Goal: Task Accomplishment & Management: Use online tool/utility

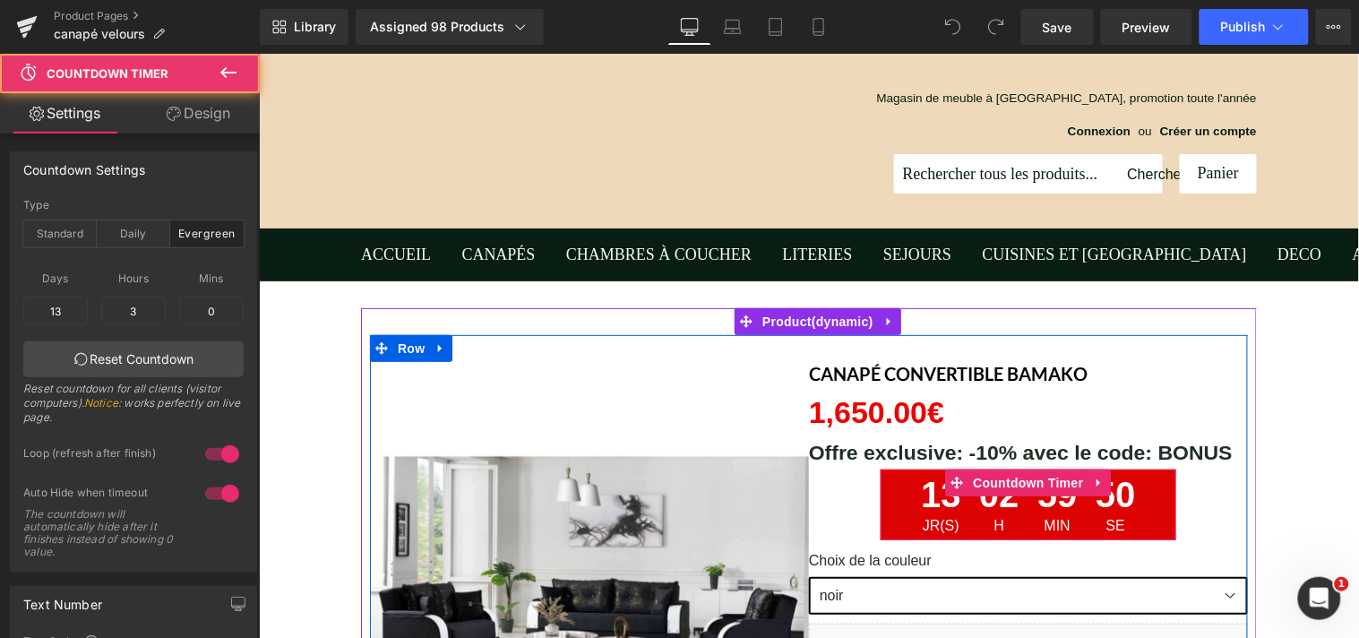
click at [1095, 507] on span "50" at bounding box center [1115, 497] width 40 height 42
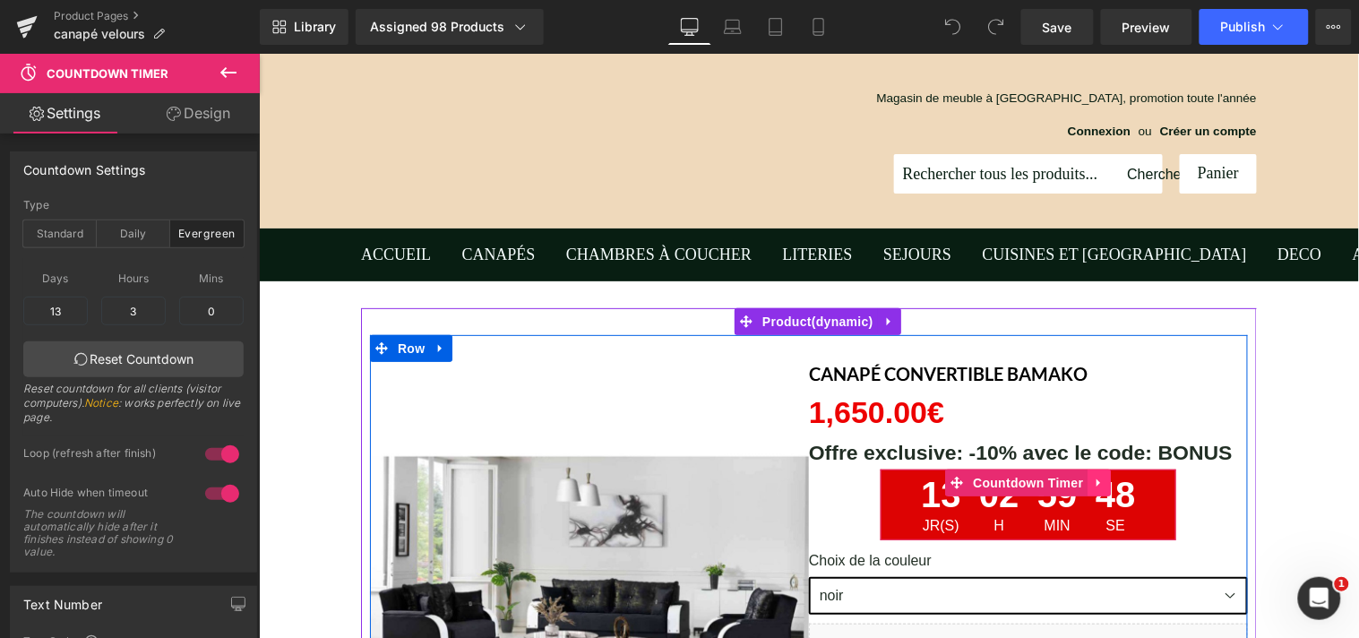
click at [1088, 479] on link at bounding box center [1099, 482] width 23 height 27
click at [1105, 479] on icon at bounding box center [1111, 482] width 13 height 13
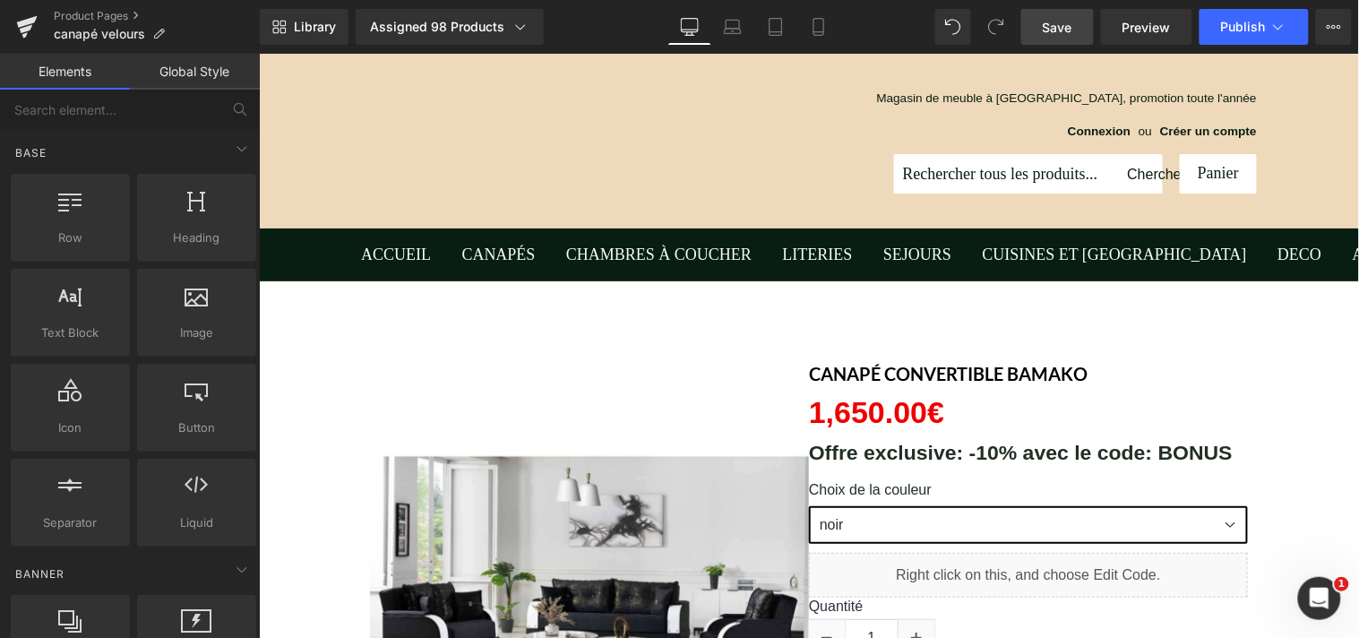
click at [1067, 28] on span "Save" at bounding box center [1058, 27] width 30 height 19
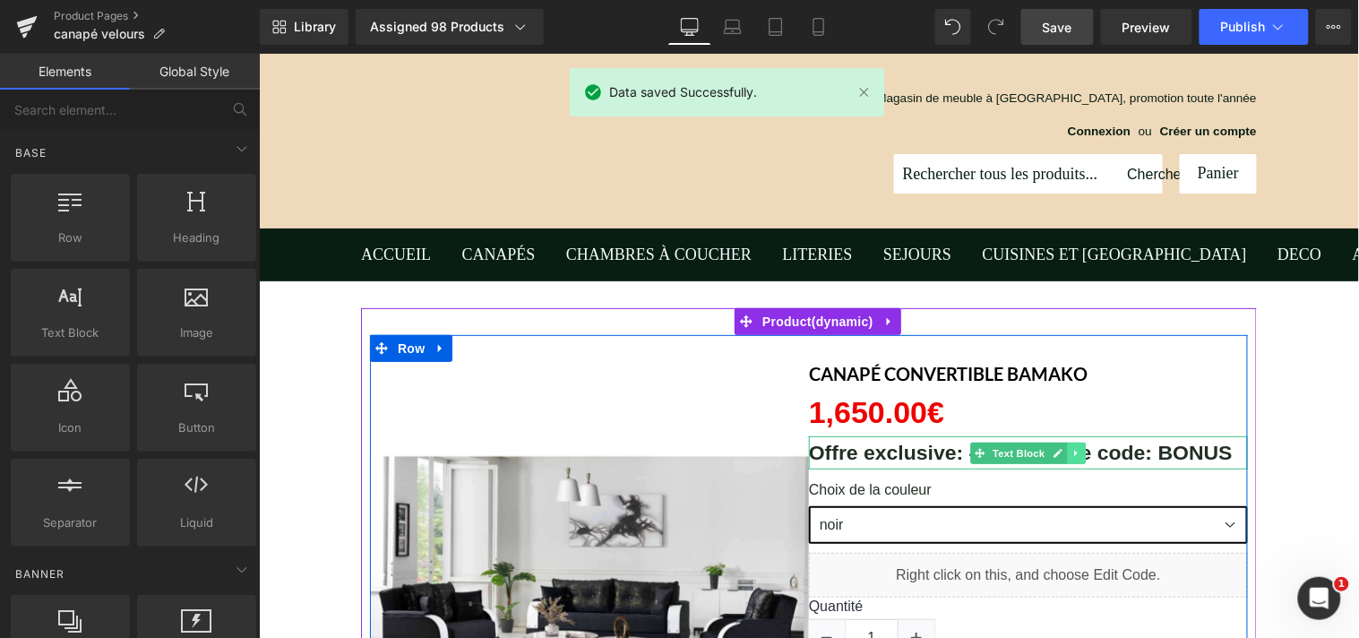
click at [1071, 452] on icon at bounding box center [1076, 452] width 10 height 11
click at [1080, 450] on icon at bounding box center [1085, 452] width 10 height 10
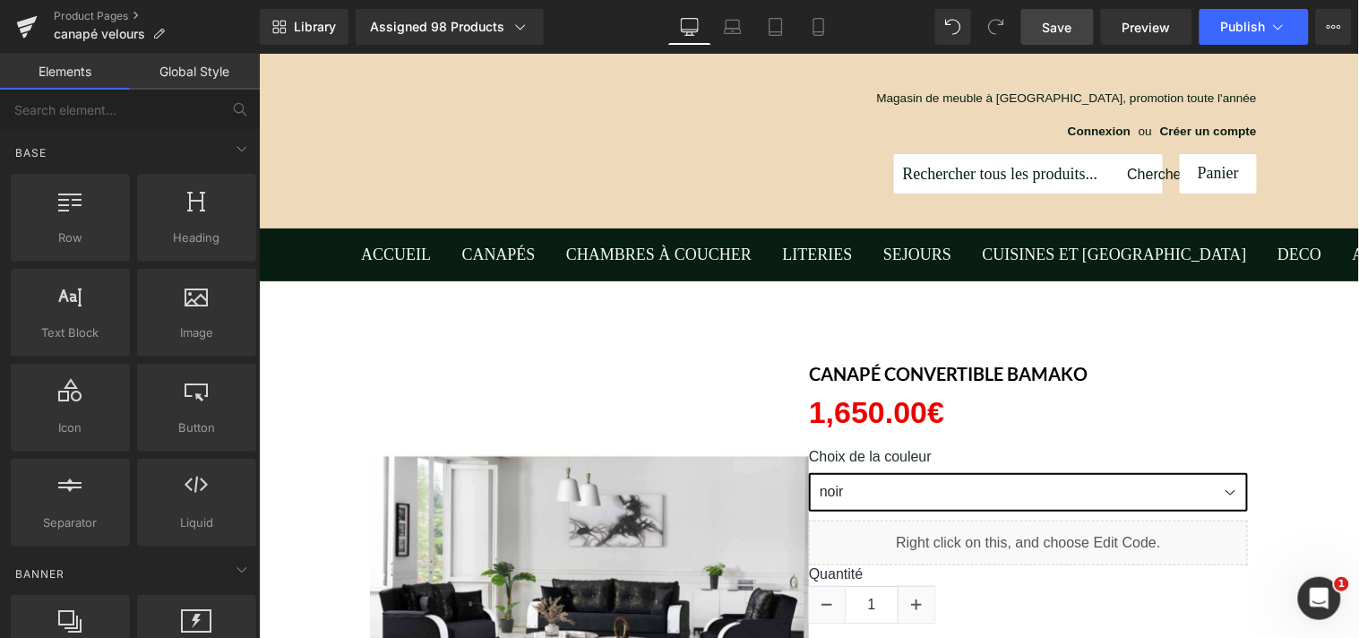
click at [1064, 22] on span "Save" at bounding box center [1058, 27] width 30 height 19
click at [1248, 25] on span "Publish" at bounding box center [1243, 27] width 45 height 14
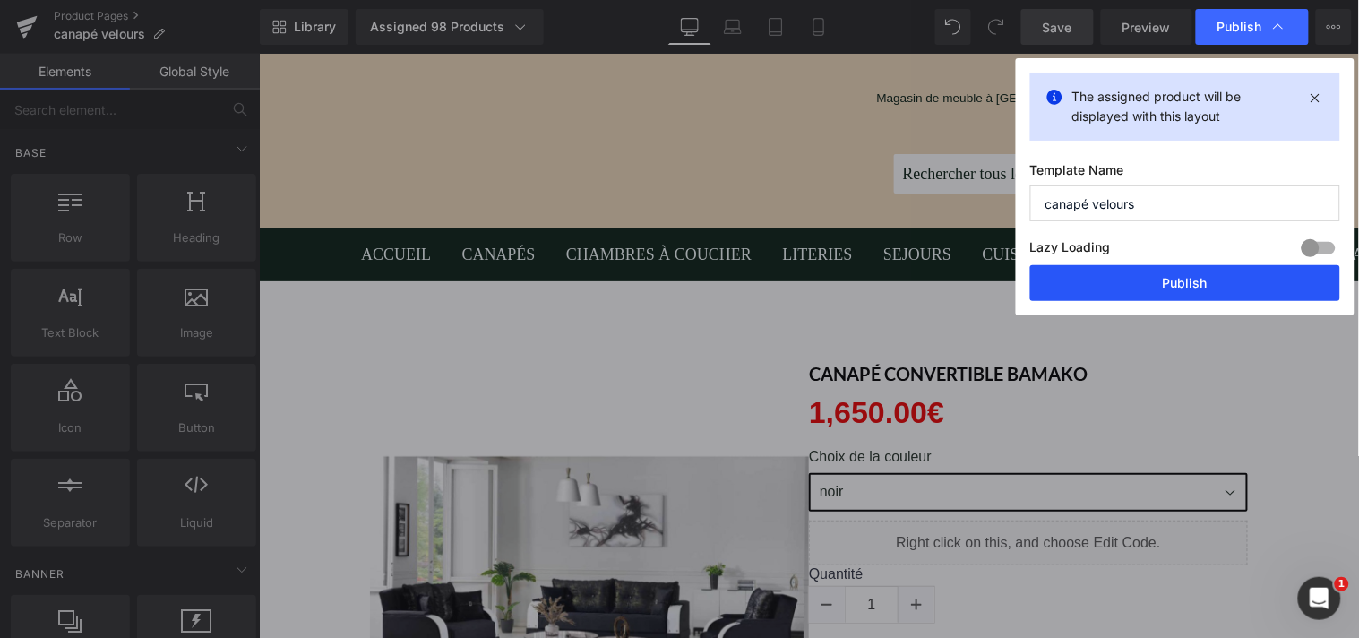
click at [1206, 279] on button "Publish" at bounding box center [1185, 283] width 310 height 36
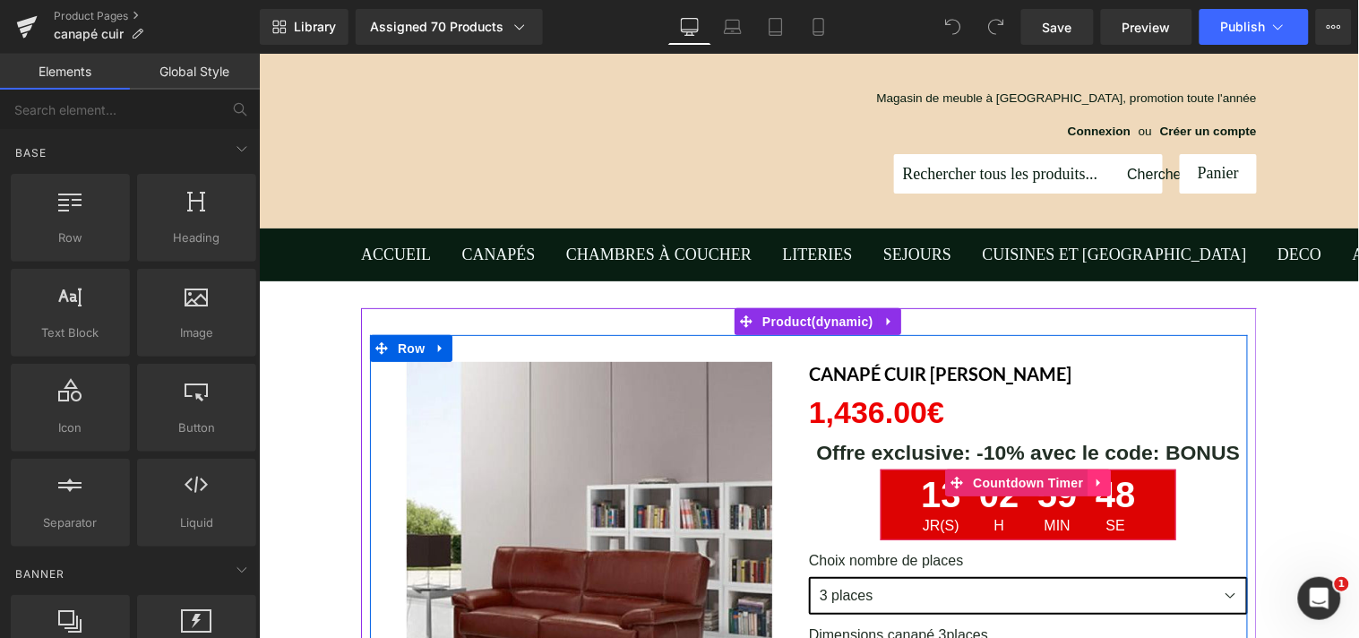
click at [1093, 477] on icon at bounding box center [1099, 481] width 13 height 13
click at [1105, 477] on icon at bounding box center [1111, 482] width 13 height 13
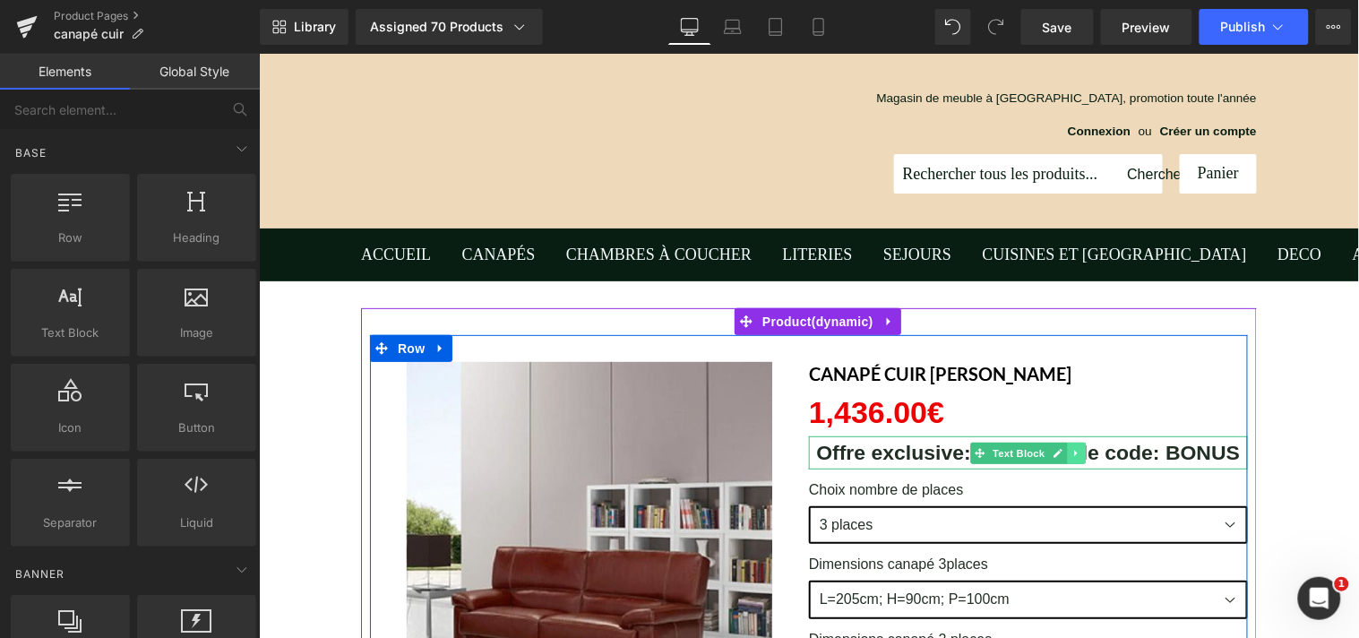
click at [1073, 452] on icon at bounding box center [1074, 452] width 3 height 6
click at [1080, 452] on icon at bounding box center [1085, 452] width 10 height 11
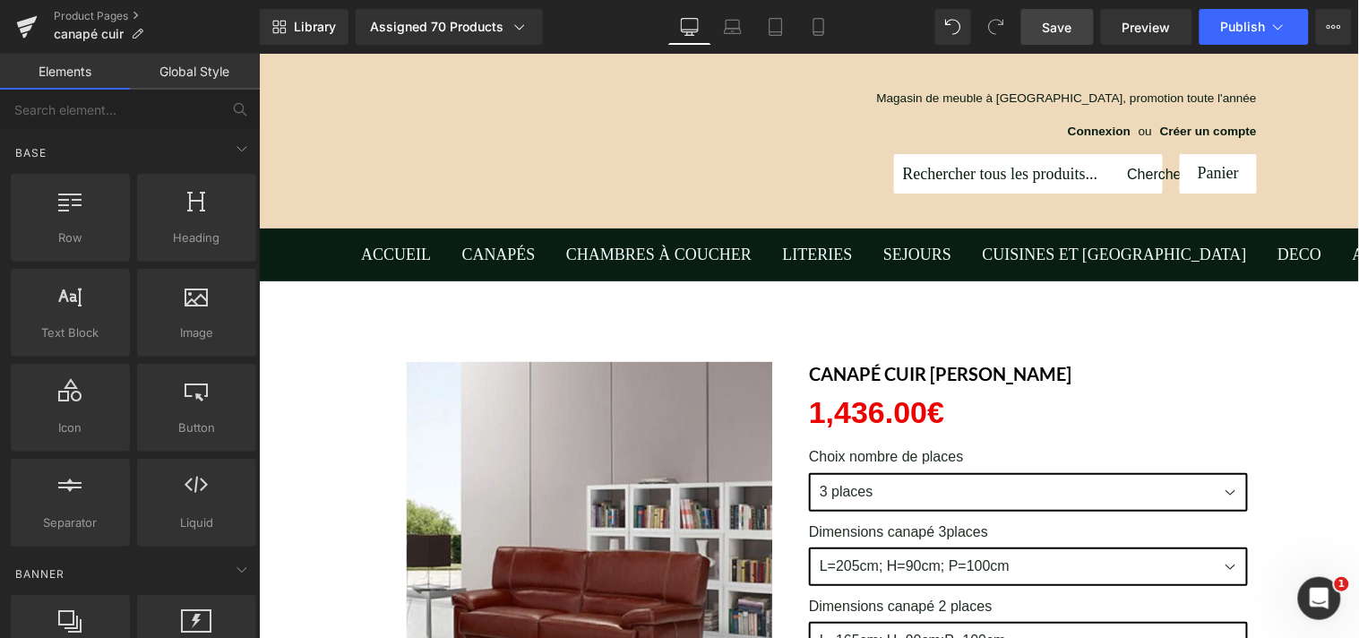
click at [1066, 23] on span "Save" at bounding box center [1058, 27] width 30 height 19
click at [1243, 29] on span "Publish" at bounding box center [1243, 27] width 45 height 14
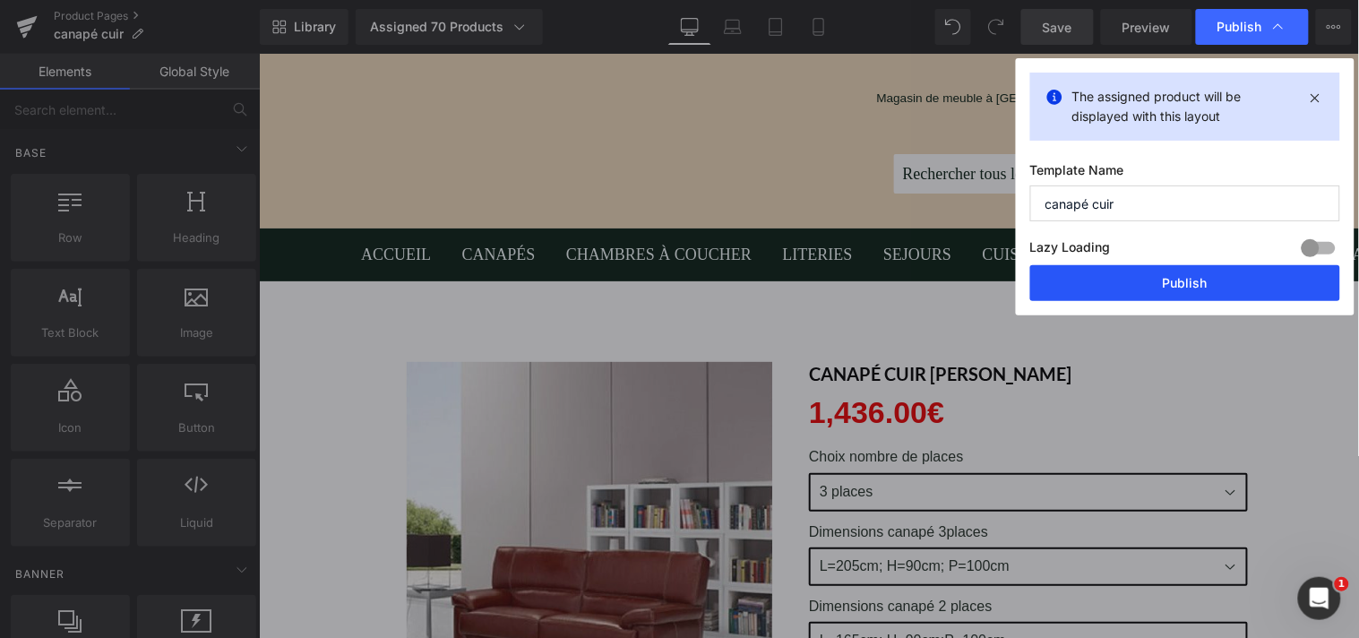
click at [1195, 288] on button "Publish" at bounding box center [1185, 283] width 310 height 36
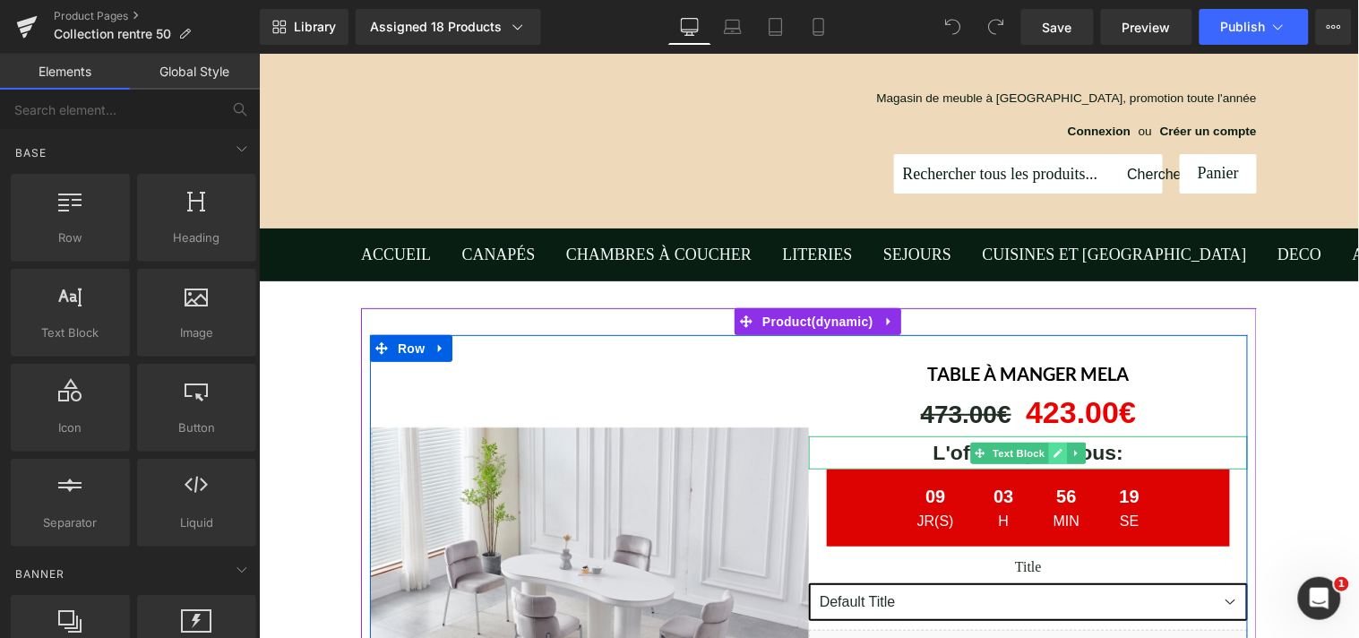
click at [1053, 449] on icon at bounding box center [1058, 452] width 10 height 11
click at [1071, 450] on icon at bounding box center [1076, 452] width 10 height 11
click at [1080, 452] on icon at bounding box center [1085, 452] width 10 height 10
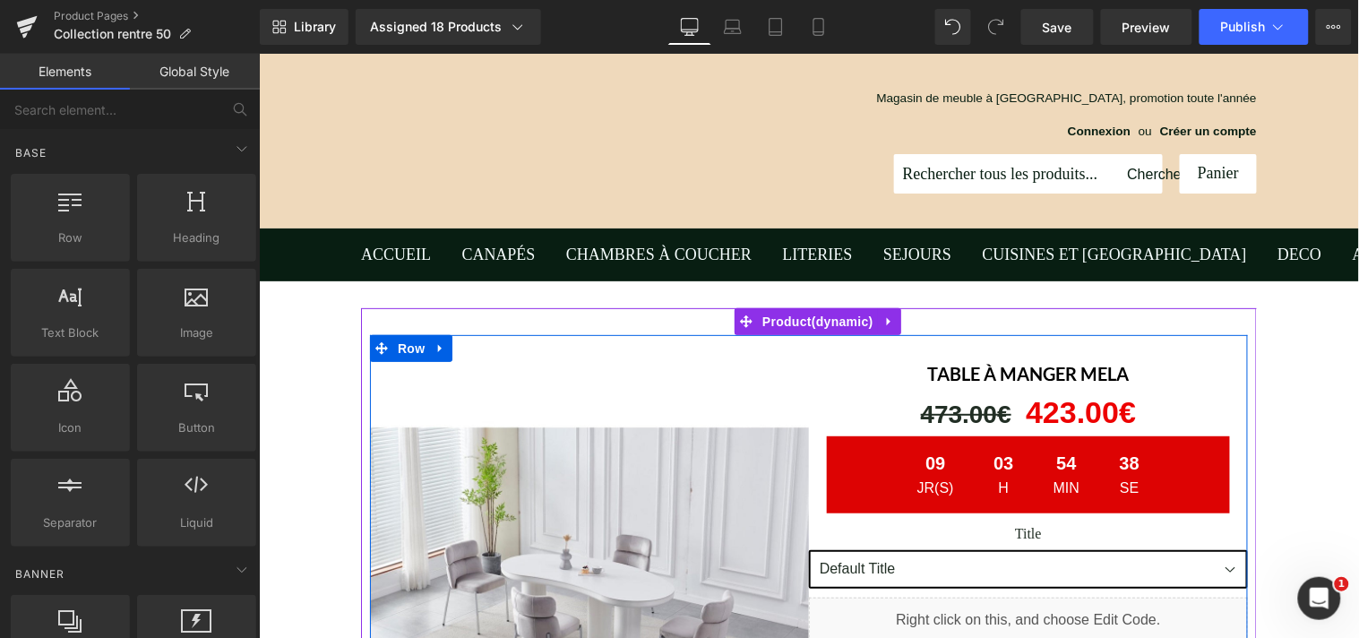
click at [1104, 452] on div "38 Se" at bounding box center [1129, 473] width 56 height 77
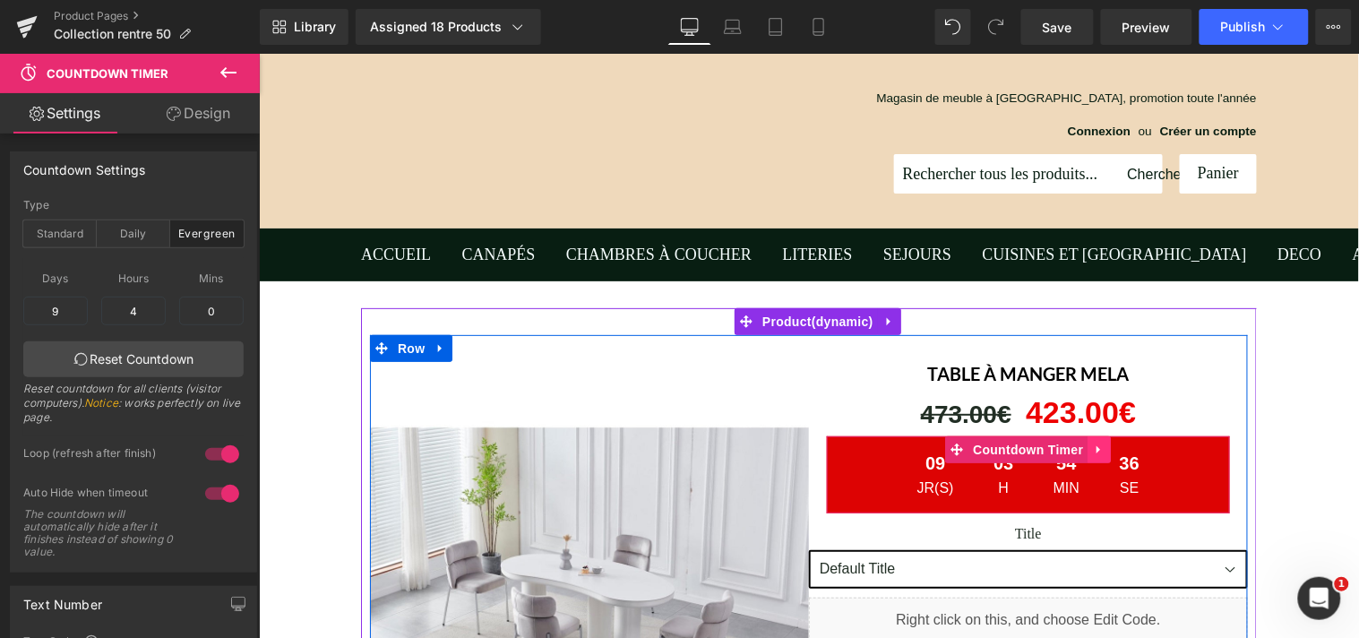
click at [1097, 452] on icon at bounding box center [1099, 449] width 13 height 13
click at [1105, 447] on icon at bounding box center [1111, 449] width 13 height 13
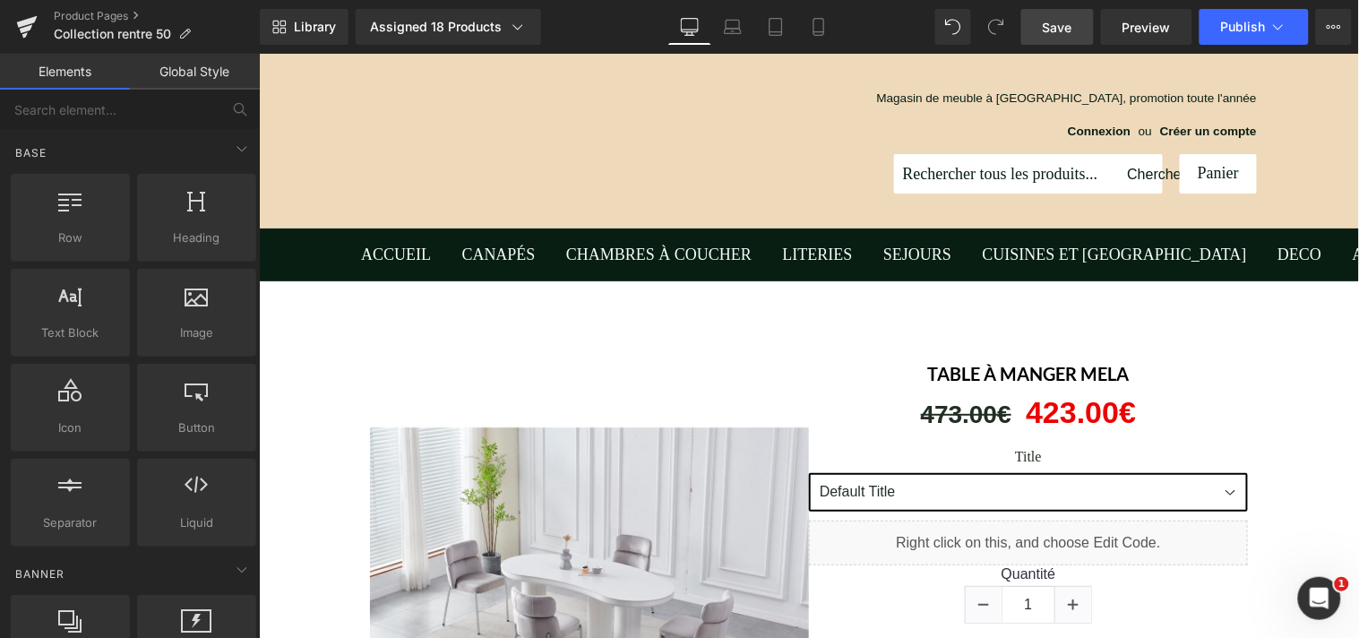
click at [1067, 30] on span "Save" at bounding box center [1058, 27] width 30 height 19
click at [1225, 28] on span "Publish" at bounding box center [1243, 27] width 45 height 14
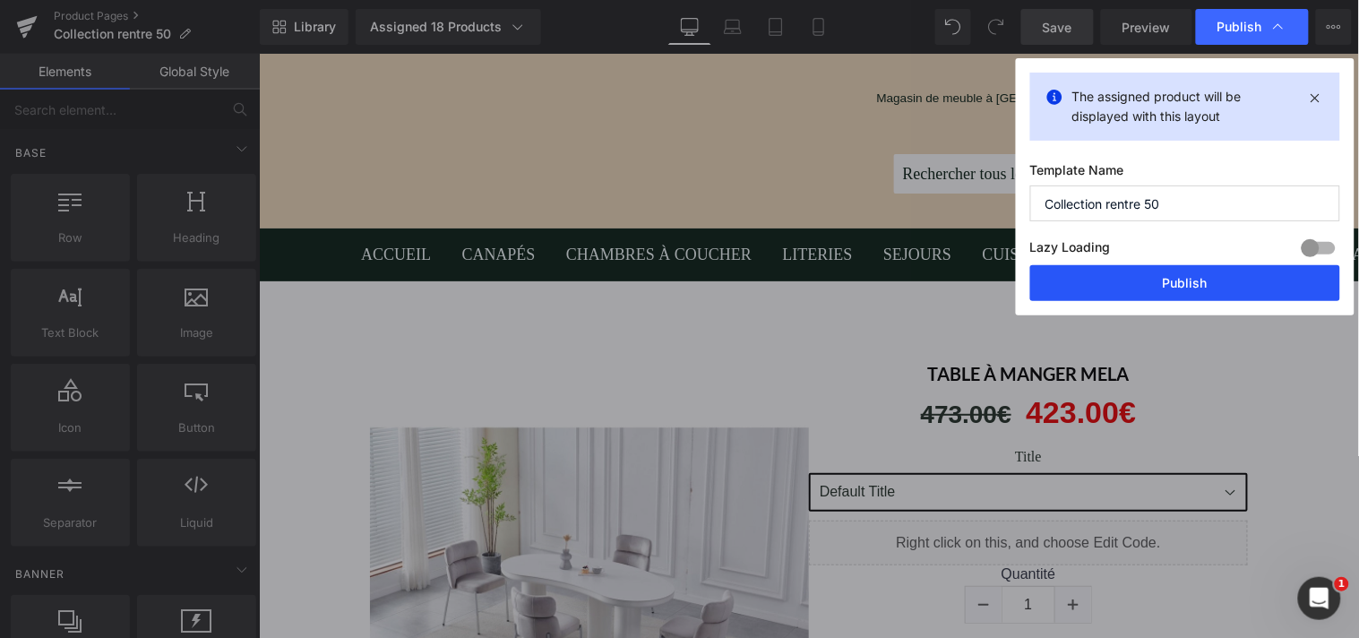
click at [1200, 275] on button "Publish" at bounding box center [1185, 283] width 310 height 36
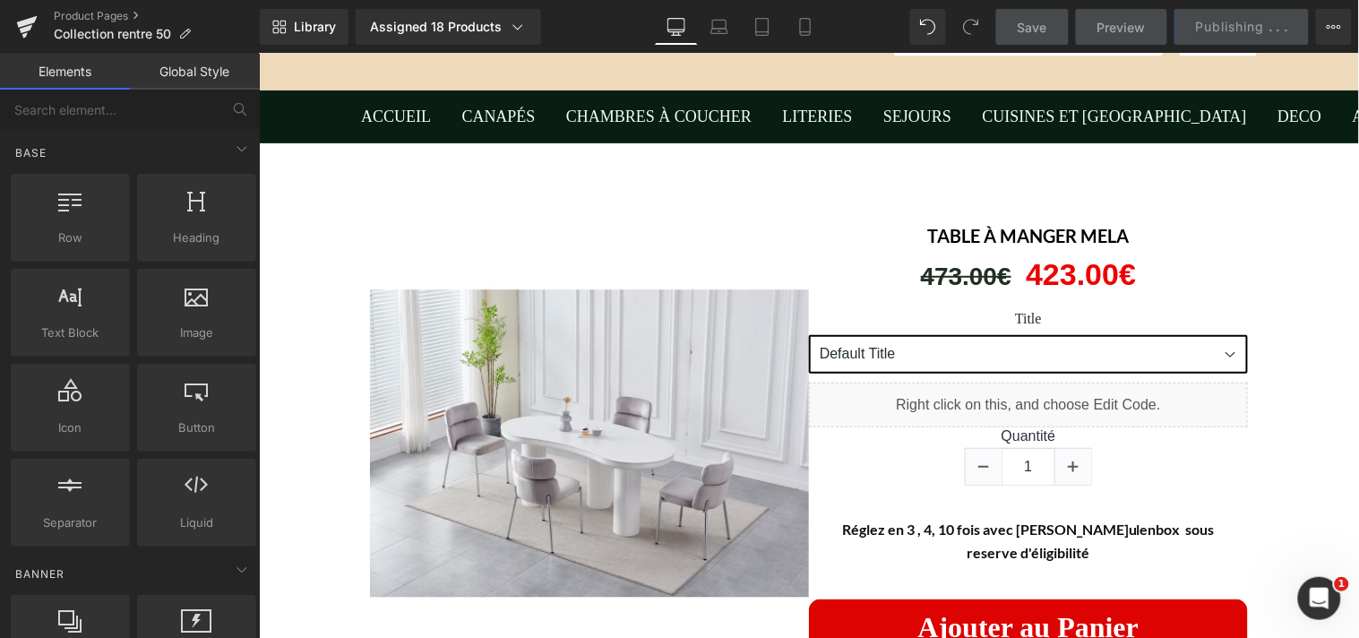
scroll to position [175, 0]
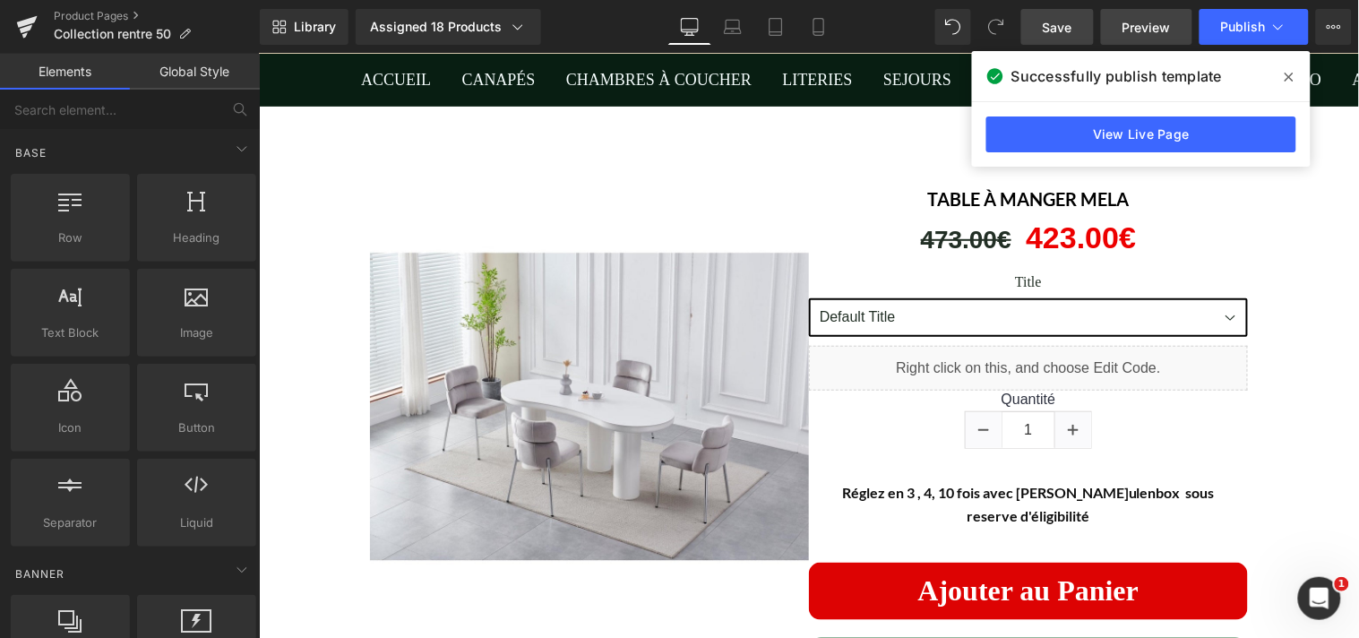
click at [1138, 31] on span "Preview" at bounding box center [1146, 27] width 48 height 19
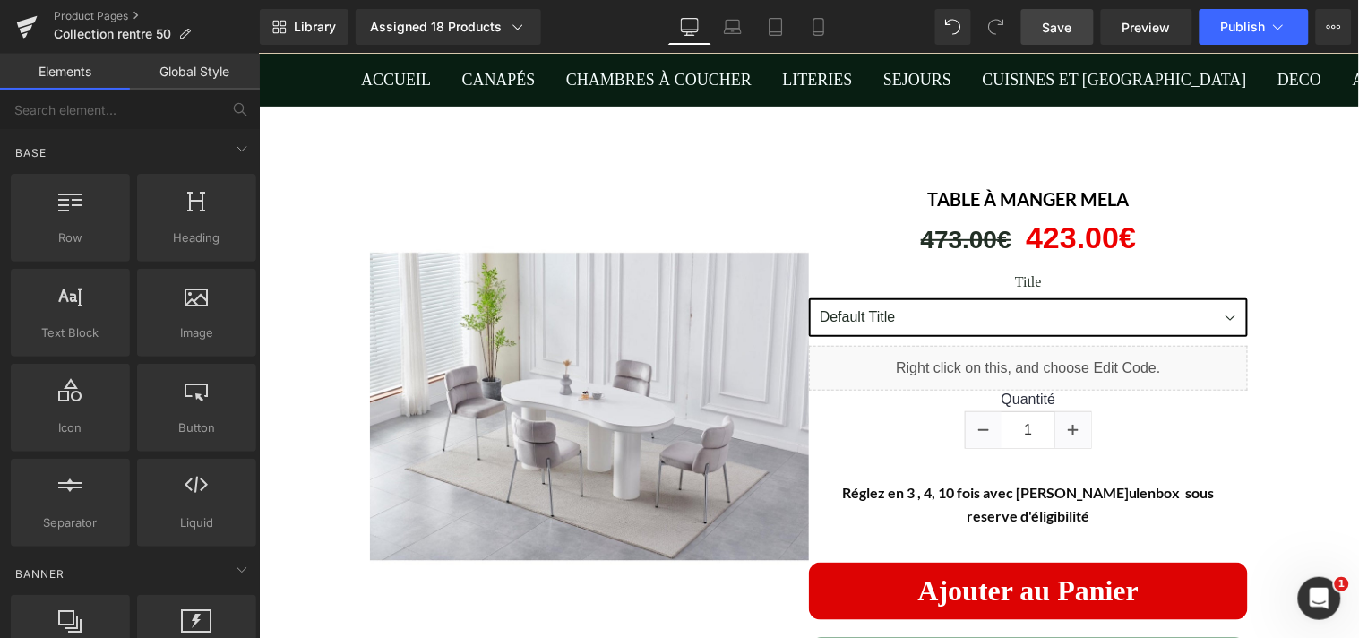
scroll to position [0, 0]
